Goal: Task Accomplishment & Management: Use online tool/utility

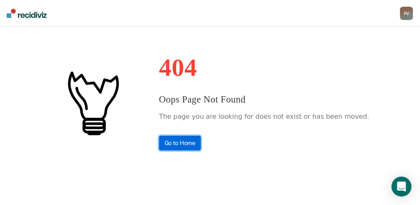
click at [193, 142] on link "Go to Home" at bounding box center [180, 143] width 42 height 15
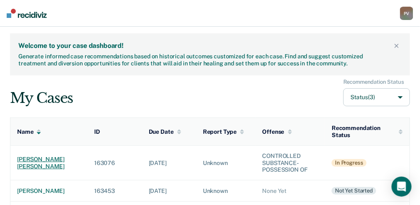
click at [26, 167] on div "[PERSON_NAME] [PERSON_NAME]" at bounding box center [49, 163] width 64 height 14
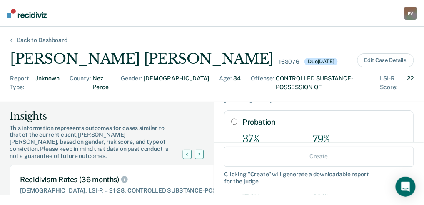
scroll to position [28, 0]
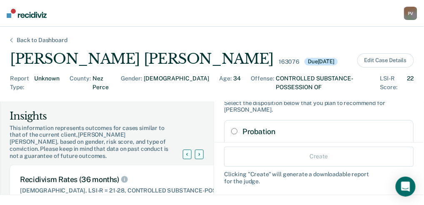
click at [231, 128] on input "Probation" at bounding box center [234, 131] width 6 height 7
radio input "true"
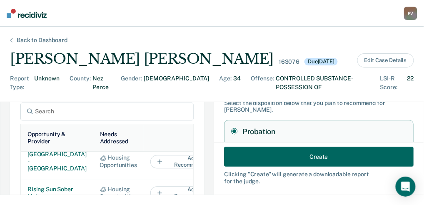
scroll to position [0, 0]
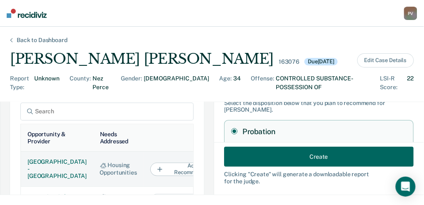
click at [154, 176] on button "Add to Recommendation" at bounding box center [191, 169] width 83 height 13
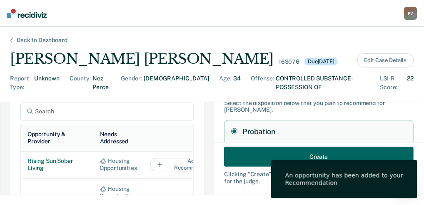
scroll to position [28, 0]
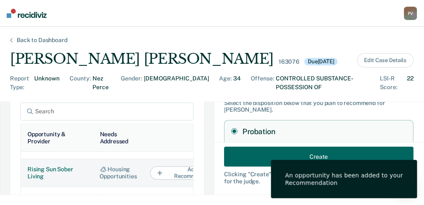
click at [160, 180] on button "Add to Recommendation" at bounding box center [191, 172] width 83 height 13
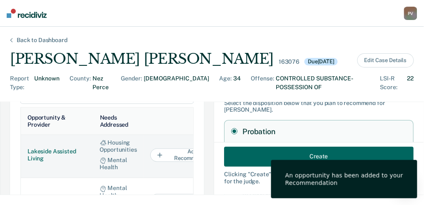
scroll to position [500, 0]
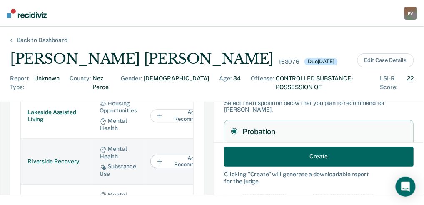
click at [163, 158] on button "Add to Recommendation" at bounding box center [191, 161] width 83 height 13
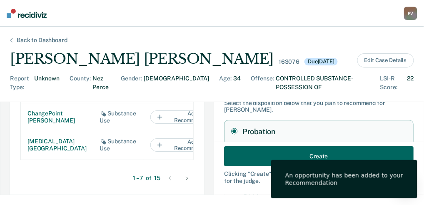
scroll to position [639, 0]
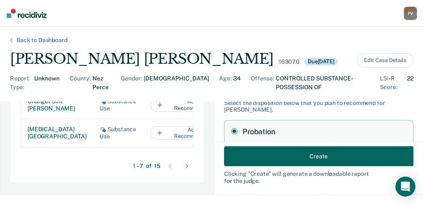
click at [186, 168] on icon at bounding box center [187, 166] width 3 height 4
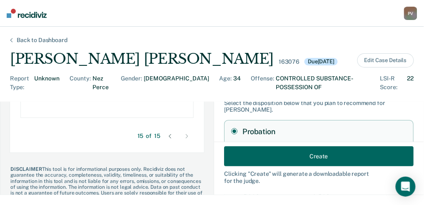
scroll to position [672, 0]
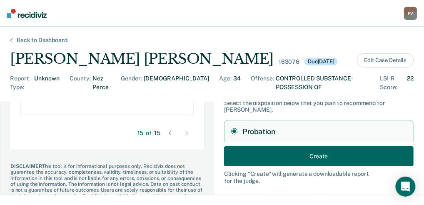
click at [169, 135] on icon at bounding box center [170, 133] width 2 height 4
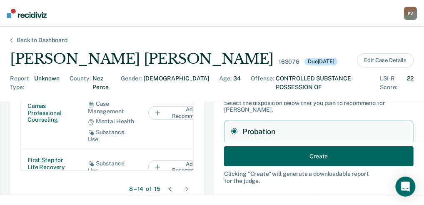
scroll to position [89, 0]
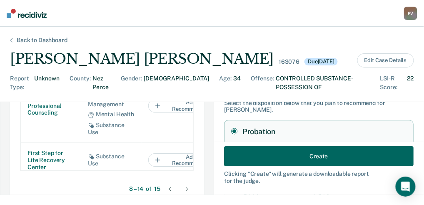
click at [167, 56] on button "Add to Recommendation" at bounding box center [189, 49] width 83 height 13
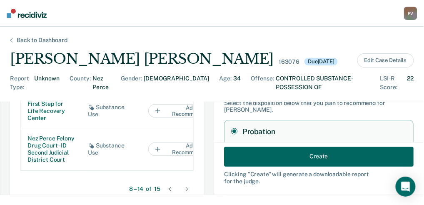
scroll to position [222, 0]
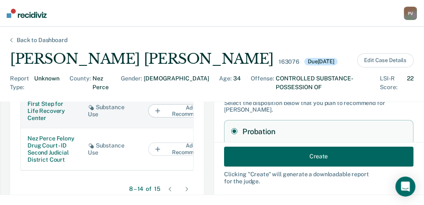
click at [168, 118] on button "Add to Recommendation" at bounding box center [189, 110] width 83 height 13
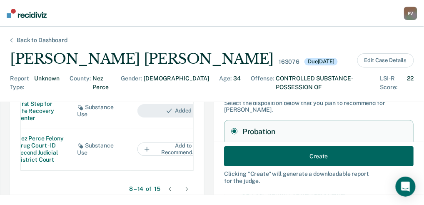
scroll to position [672, 0]
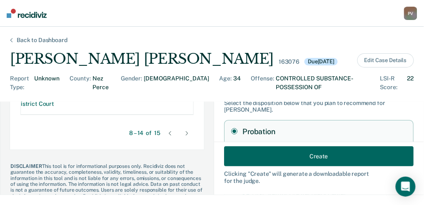
click at [186, 135] on icon at bounding box center [187, 133] width 3 height 4
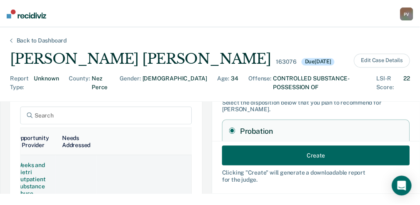
scroll to position [449, 0]
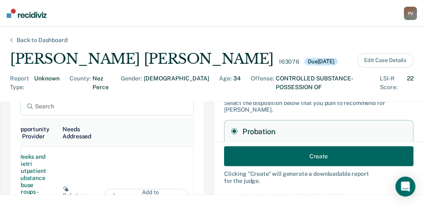
click at [285, 154] on button "Create" at bounding box center [319, 156] width 190 height 20
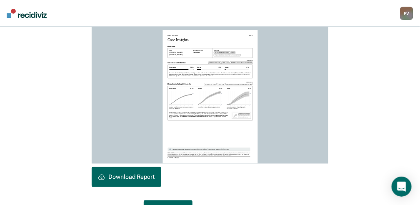
scroll to position [250, 0]
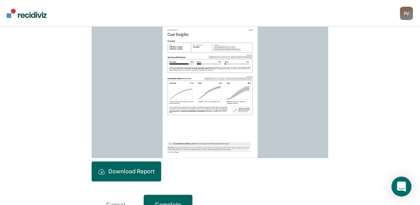
click at [148, 172] on button "Download Report" at bounding box center [127, 172] width 70 height 20
